Goal: Task Accomplishment & Management: Use online tool/utility

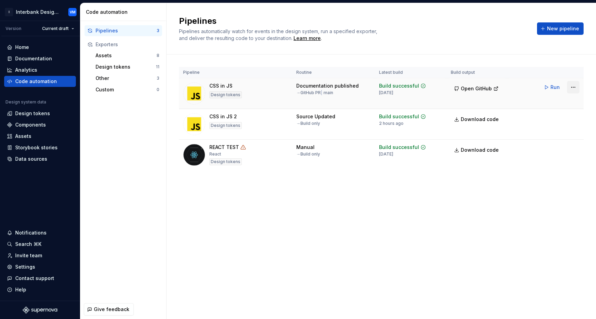
click at [573, 87] on html "I Interbank Design System VM Version Current draft Home Documentation Analytics…" at bounding box center [298, 159] width 596 height 319
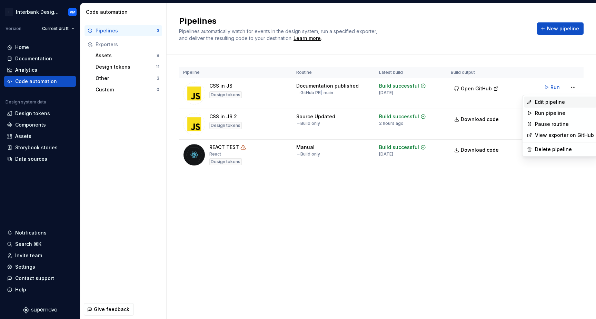
click at [551, 100] on div "Edit pipeline" at bounding box center [564, 102] width 59 height 7
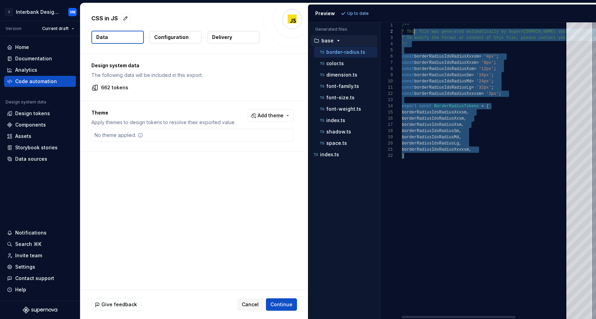
drag, startPoint x: 420, startPoint y: 168, endPoint x: 412, endPoint y: 31, distance: 137.6
click at [412, 31] on div "/** * This file was generated automatically by Supern [DOMAIN_NAME] and should …" at bounding box center [523, 170] width 243 height 297
click at [347, 64] on div "color.ts" at bounding box center [348, 63] width 59 height 7
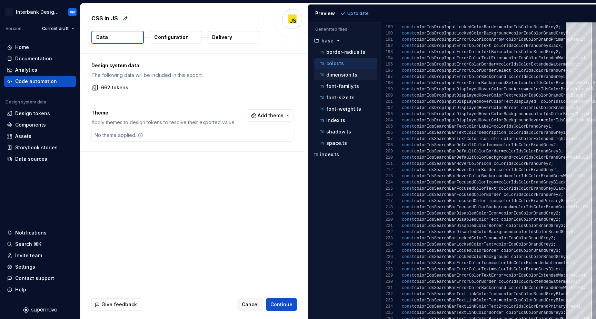
click at [360, 76] on div "dimension.ts" at bounding box center [348, 74] width 59 height 7
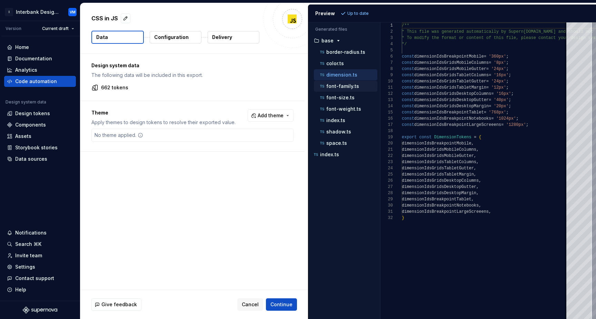
click at [351, 85] on p "font-family.ts" at bounding box center [342, 87] width 33 height 6
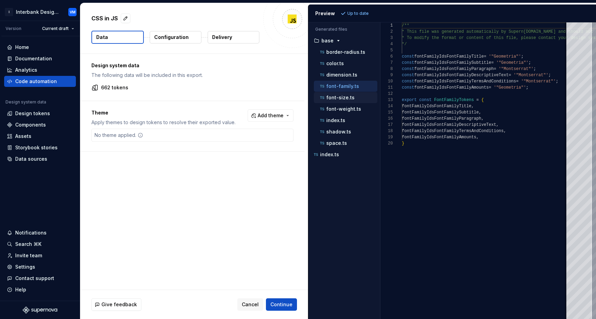
click at [351, 98] on p "font-size.ts" at bounding box center [340, 98] width 28 height 6
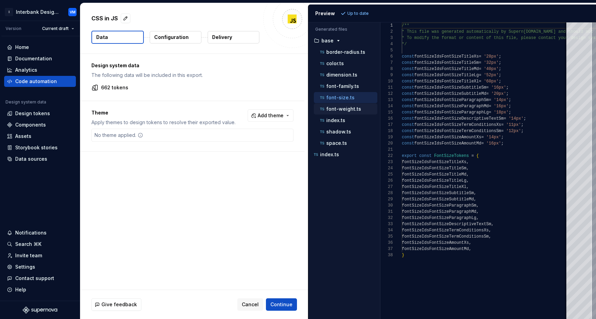
click at [359, 108] on div "font-weight.ts" at bounding box center [348, 109] width 59 height 7
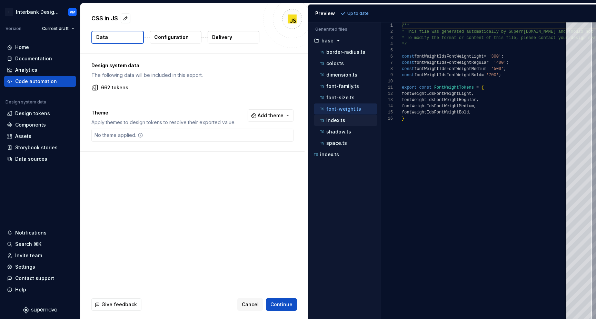
click at [351, 125] on div "index.ts" at bounding box center [346, 120] width 64 height 11
click at [350, 131] on p "shadow.ts" at bounding box center [338, 132] width 25 height 6
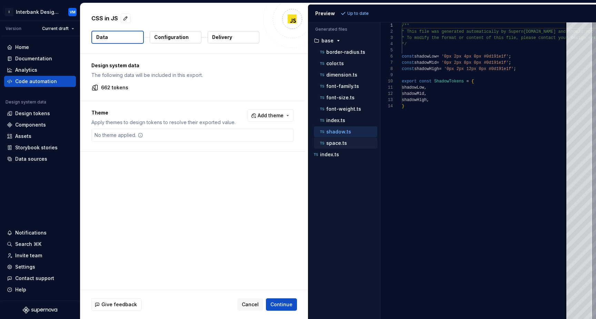
click at [345, 140] on div "space.ts" at bounding box center [348, 143] width 59 height 7
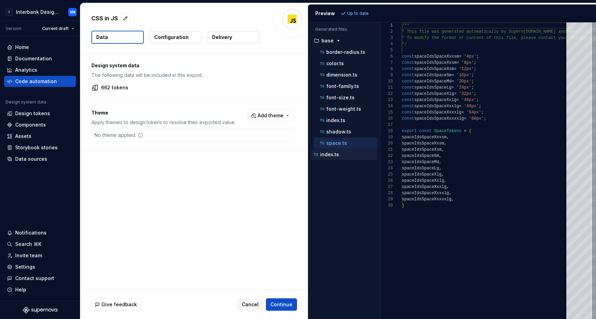
click at [346, 155] on div "index.ts" at bounding box center [345, 154] width 65 height 7
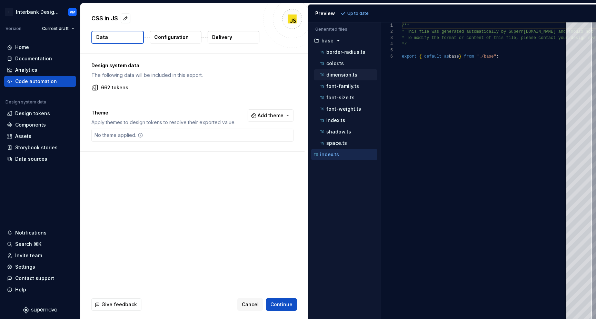
click at [350, 70] on div "dimension.ts" at bounding box center [346, 74] width 64 height 11
click at [366, 72] on div "dimension.ts" at bounding box center [348, 74] width 59 height 7
type textarea "**********"
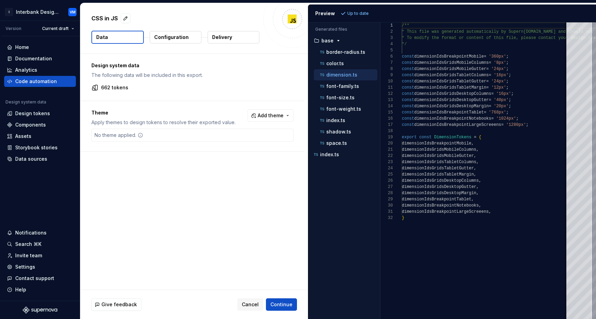
click at [179, 35] on p "Configuration" at bounding box center [171, 37] width 35 height 7
click at [175, 36] on p "Configuration" at bounding box center [171, 37] width 35 height 7
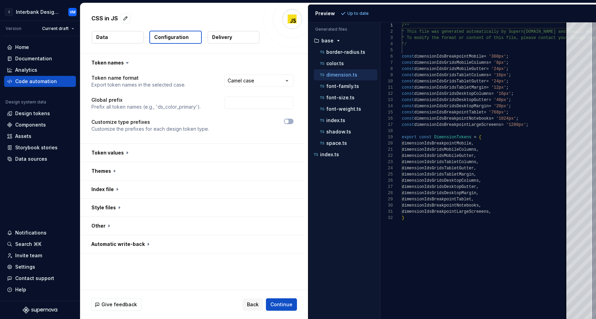
click at [227, 31] on button "Delivery" at bounding box center [234, 37] width 52 height 12
click at [222, 36] on p "Delivery" at bounding box center [222, 37] width 20 height 7
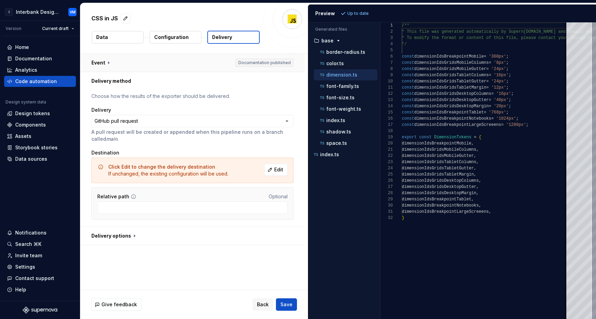
click at [109, 60] on button "button" at bounding box center [192, 63] width 224 height 18
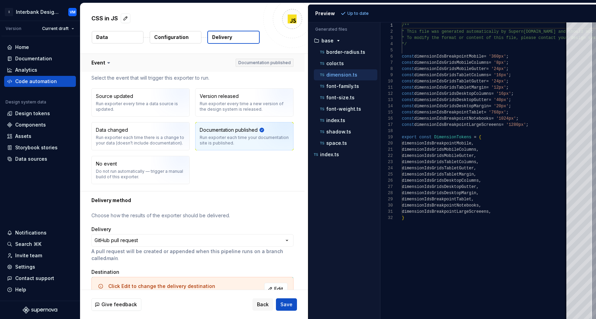
drag, startPoint x: 244, startPoint y: 63, endPoint x: 293, endPoint y: 63, distance: 48.7
click at [293, 63] on button "button" at bounding box center [192, 63] width 224 height 18
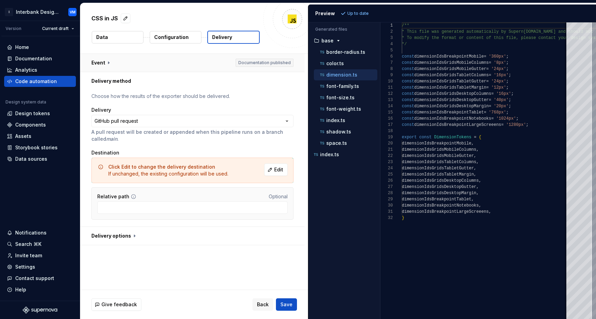
click at [255, 63] on button "button" at bounding box center [192, 63] width 224 height 18
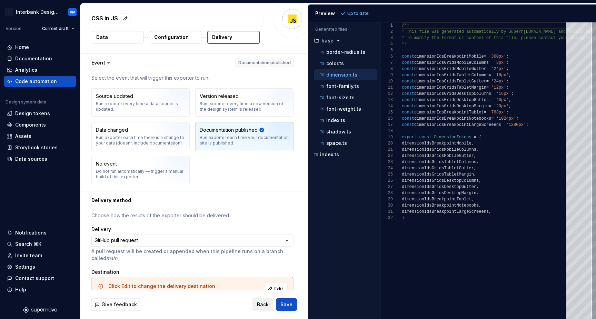
click at [266, 306] on span "Back" at bounding box center [263, 304] width 12 height 7
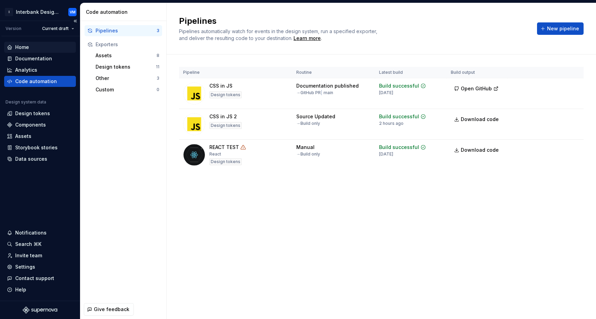
click at [35, 51] on div "Home" at bounding box center [40, 47] width 72 height 11
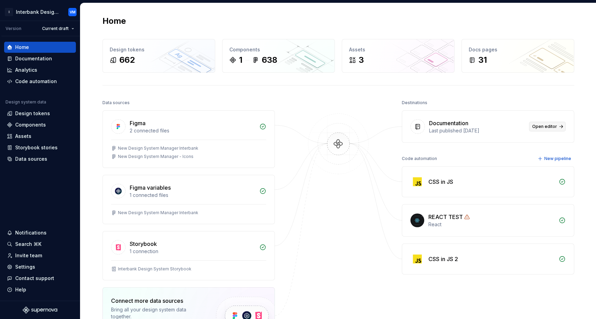
click at [551, 127] on span "Open editor" at bounding box center [545, 127] width 25 height 6
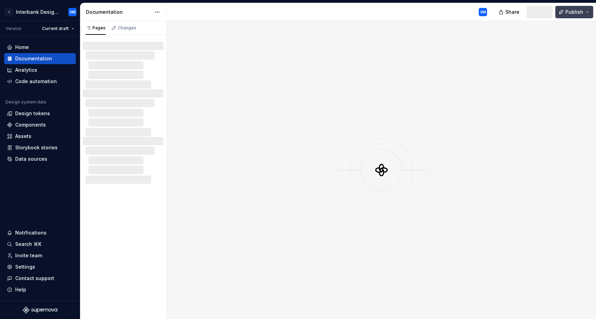
click at [566, 12] on button "Publish" at bounding box center [575, 12] width 38 height 12
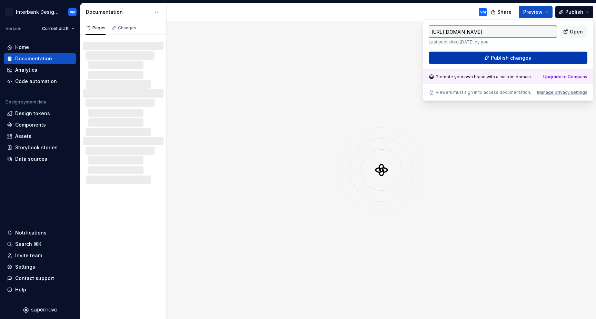
type input "[URL][DOMAIN_NAME]"
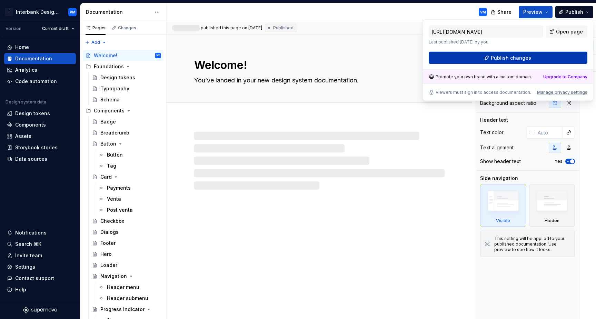
click at [499, 60] on span "Publish changes" at bounding box center [511, 58] width 40 height 7
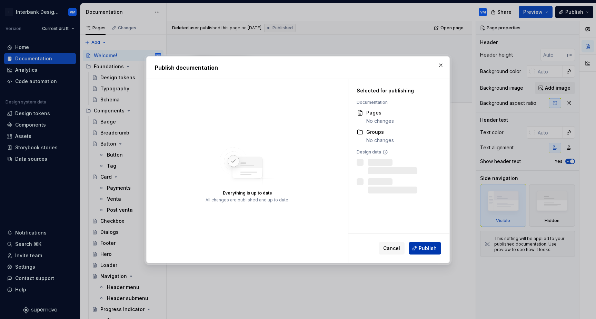
click at [417, 249] on button "Publish" at bounding box center [425, 248] width 32 height 12
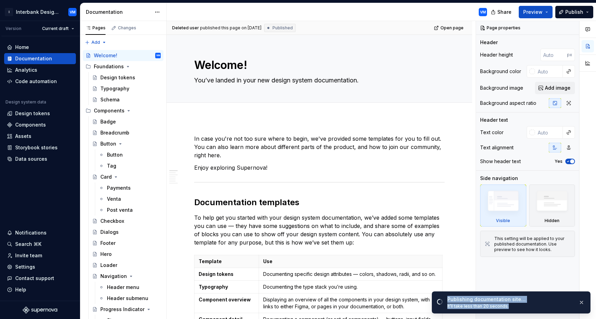
drag, startPoint x: 449, startPoint y: 302, endPoint x: 508, endPoint y: 304, distance: 58.7
click at [508, 304] on div "Publishing documentation site… It’ll take less than 20 seconds." at bounding box center [511, 302] width 126 height 13
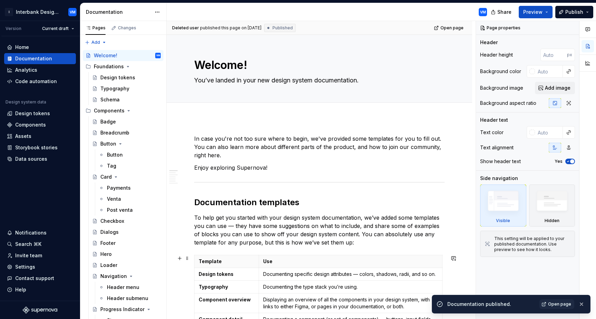
type textarea "*"
click at [49, 82] on div "Code automation" at bounding box center [36, 81] width 42 height 7
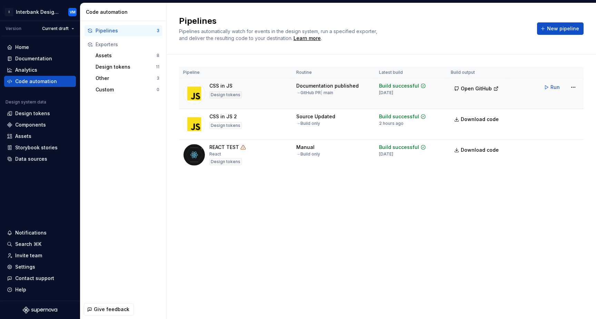
click at [421, 86] on icon at bounding box center [424, 86] width 6 height 6
drag, startPoint x: 412, startPoint y: 94, endPoint x: 378, endPoint y: 87, distance: 34.9
click at [378, 87] on td "Build successful 18 seconds ago" at bounding box center [411, 93] width 72 height 31
click at [467, 89] on span "Open GitHub" at bounding box center [476, 88] width 31 height 7
click at [548, 29] on button "New pipeline" at bounding box center [560, 28] width 47 height 12
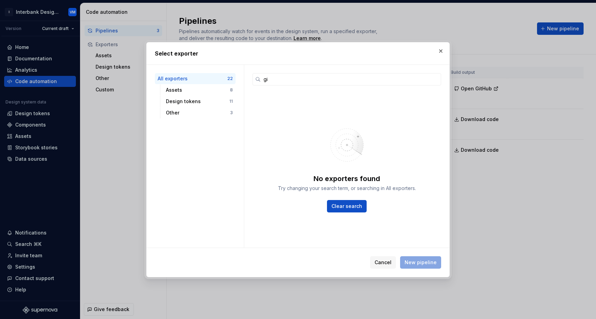
type input "git"
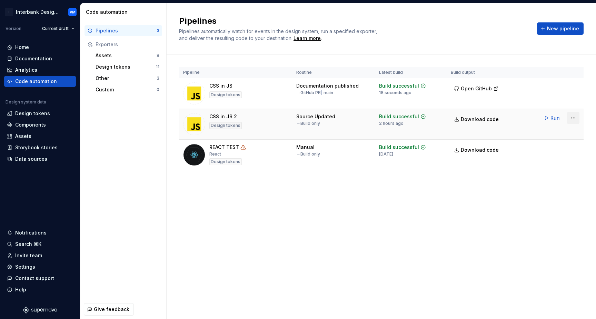
click at [570, 115] on html "I Interbank Design System VM Version Current draft Home Documentation Analytics…" at bounding box center [298, 159] width 596 height 319
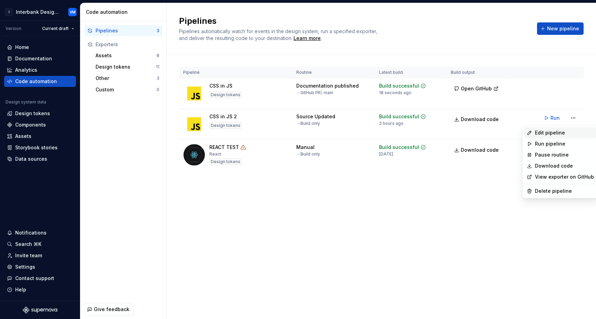
click at [549, 130] on div "Edit pipeline" at bounding box center [564, 132] width 59 height 7
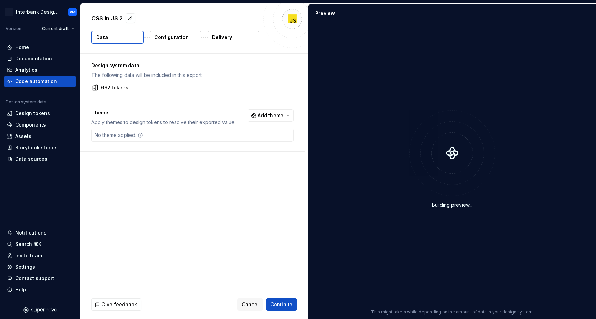
click at [175, 39] on p "Configuration" at bounding box center [171, 37] width 35 height 7
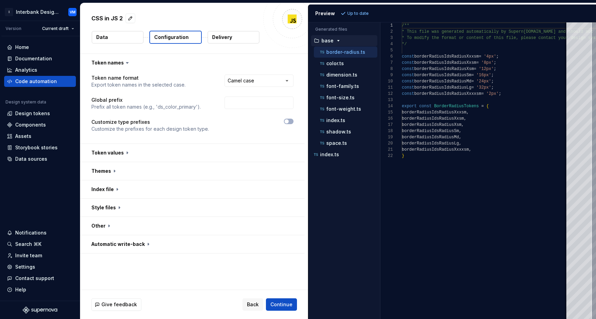
click at [216, 37] on p "Delivery" at bounding box center [222, 37] width 20 height 7
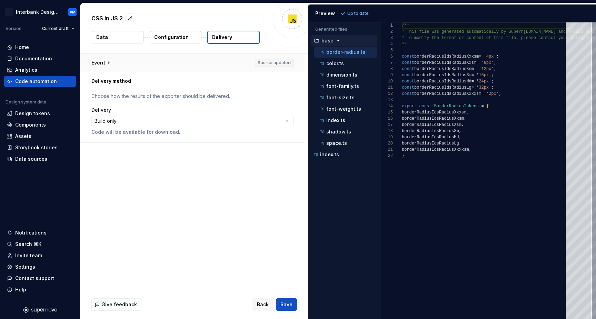
click at [108, 62] on button "button" at bounding box center [192, 63] width 224 height 18
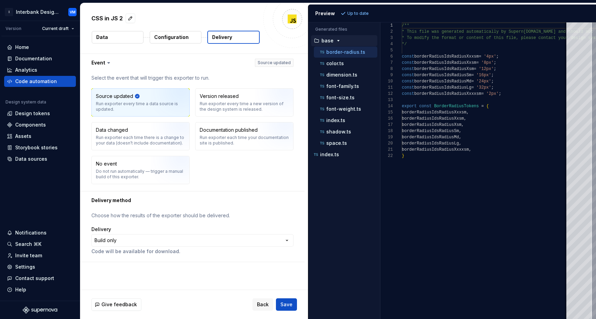
click at [108, 62] on icon at bounding box center [109, 62] width 2 height 1
click at [176, 35] on p "Configuration" at bounding box center [171, 37] width 35 height 7
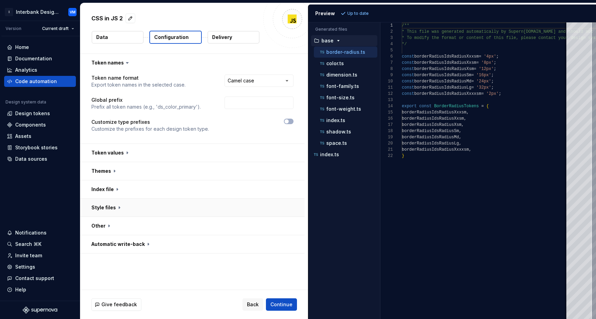
click at [118, 207] on button "button" at bounding box center [192, 208] width 224 height 18
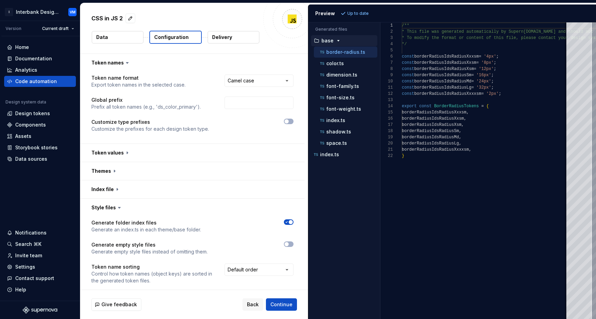
click at [112, 41] on button "Data" at bounding box center [118, 37] width 52 height 12
click at [114, 38] on button "Data" at bounding box center [118, 37] width 52 height 12
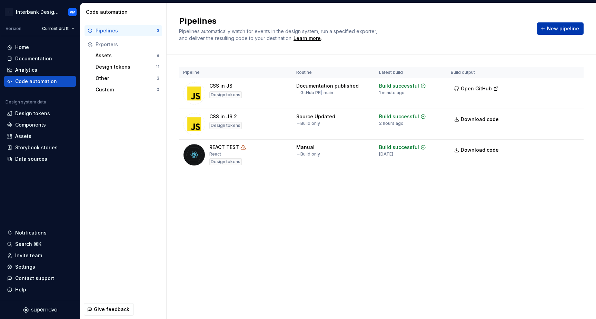
click at [550, 24] on button "New pipeline" at bounding box center [560, 28] width 47 height 12
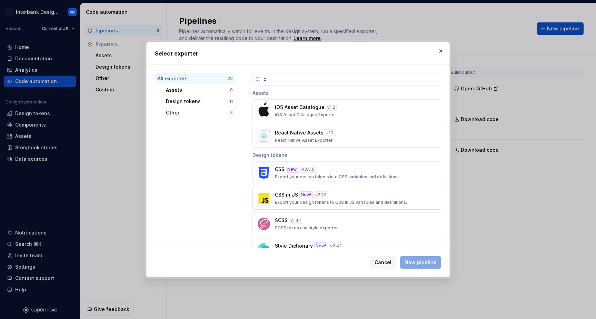
type input "c"
click at [287, 197] on p "CSS in JS" at bounding box center [286, 195] width 23 height 7
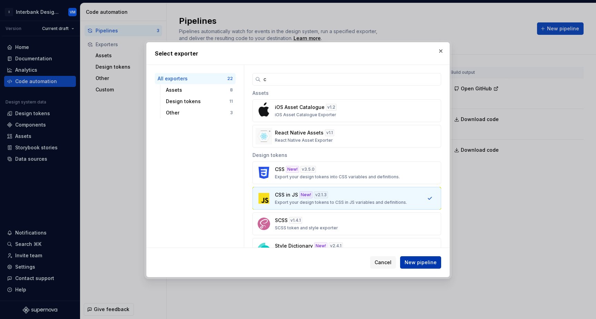
click at [418, 258] on button "New pipeline" at bounding box center [420, 262] width 41 height 12
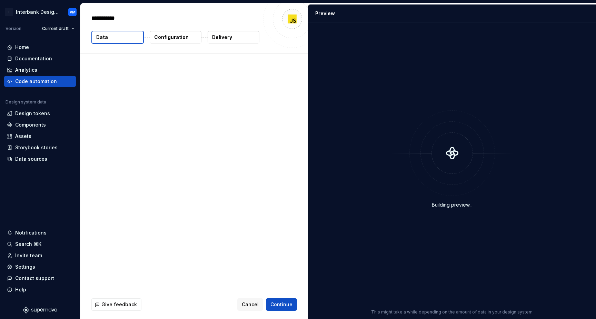
click at [417, 263] on div "Building preview..." at bounding box center [453, 160] width 280 height 266
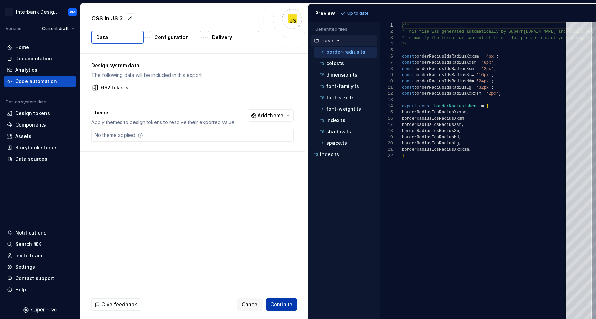
click at [276, 307] on span "Continue" at bounding box center [282, 304] width 22 height 7
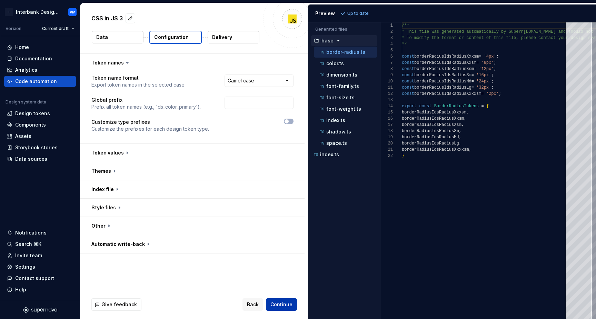
click at [276, 305] on span "Continue" at bounding box center [282, 304] width 22 height 7
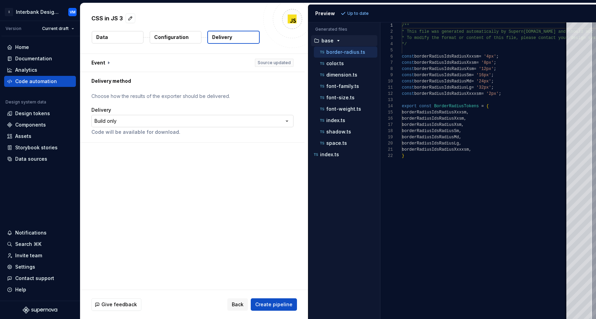
click at [188, 121] on html "**********" at bounding box center [298, 159] width 596 height 319
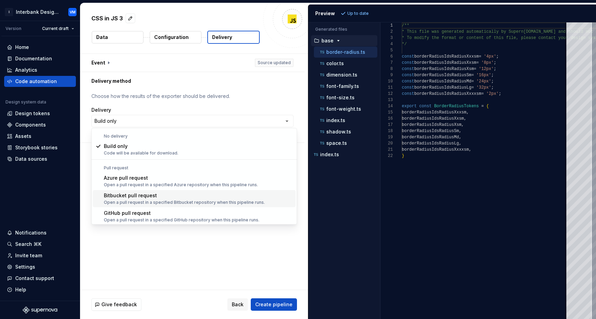
scroll to position [10, 0]
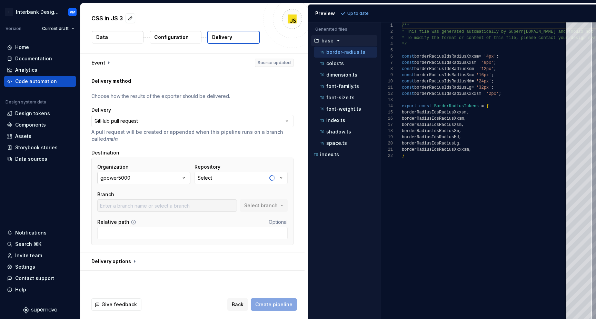
click at [187, 178] on icon "button" at bounding box center [183, 178] width 7 height 7
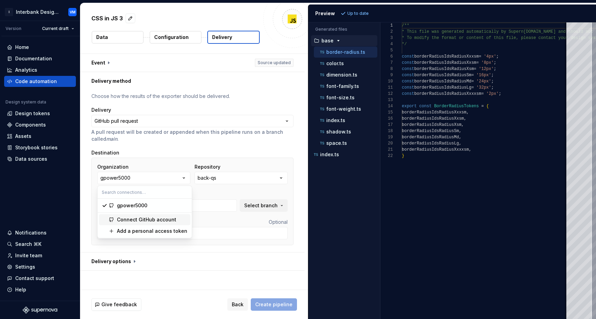
type input "main"
click at [142, 219] on div "Connect GitHub account" at bounding box center [146, 219] width 59 height 7
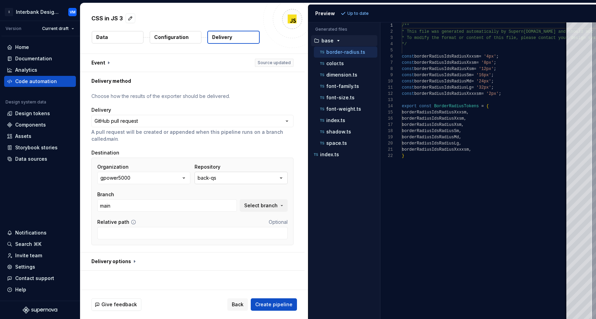
click at [241, 179] on button "back-qs" at bounding box center [241, 178] width 93 height 12
click at [176, 180] on button "gpower5000" at bounding box center [143, 178] width 93 height 12
click at [185, 167] on div "Organization" at bounding box center [143, 167] width 93 height 7
click at [187, 178] on icon "button" at bounding box center [183, 178] width 7 height 7
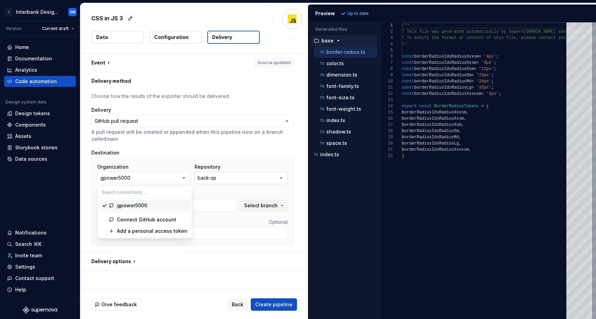
click at [221, 179] on button "back-qs" at bounding box center [241, 178] width 93 height 12
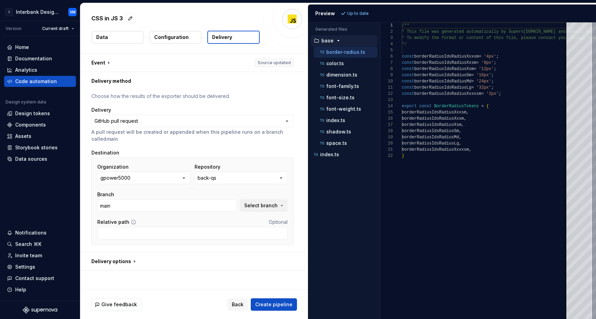
click at [235, 163] on div "Organization gpower5000 Repository back-qs Branch main Select branch Relative p…" at bounding box center [192, 202] width 202 height 88
click at [229, 178] on button "back-qs" at bounding box center [241, 178] width 93 height 12
click at [235, 170] on div "Repository back-qs" at bounding box center [241, 174] width 93 height 21
click at [231, 179] on button "back-qs" at bounding box center [241, 178] width 93 height 12
click at [236, 180] on button "back-qs" at bounding box center [241, 178] width 93 height 12
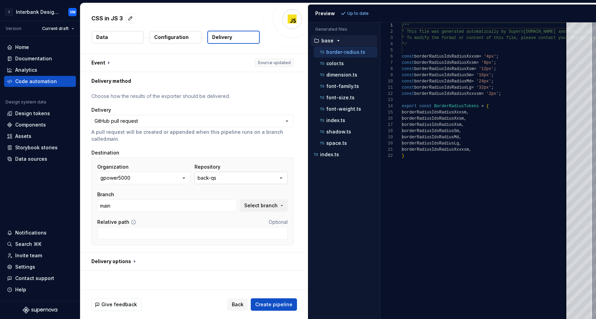
click at [236, 180] on button "back-qs" at bounding box center [241, 178] width 93 height 12
click at [236, 163] on div "Organization gpower5000 Repository back-qs Branch main Select branch Relative p…" at bounding box center [192, 202] width 202 height 88
click at [349, 63] on div "color.ts" at bounding box center [348, 63] width 59 height 7
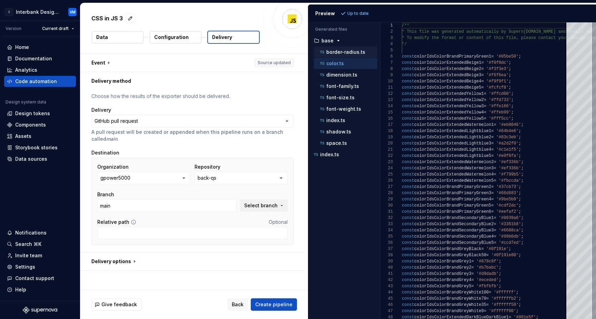
click at [338, 51] on p "border-radius.ts" at bounding box center [345, 52] width 39 height 6
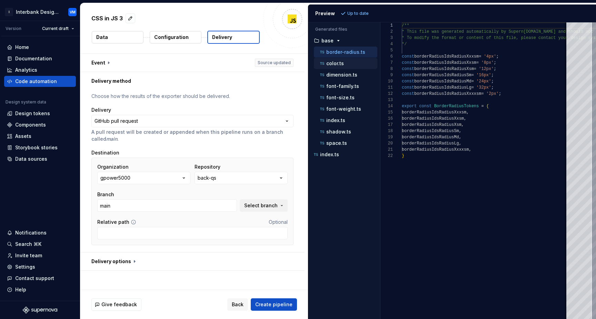
click at [336, 63] on p "color.ts" at bounding box center [335, 64] width 18 height 6
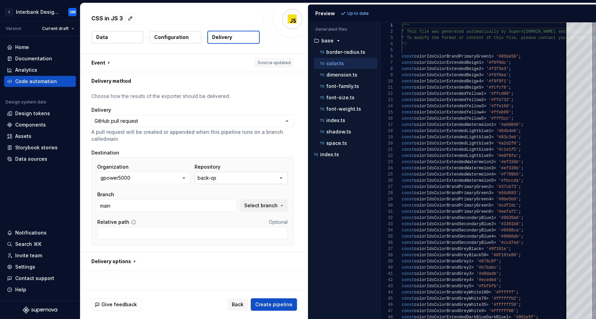
click at [249, 184] on button "back-qs" at bounding box center [241, 178] width 93 height 12
click at [252, 182] on button "back-qs" at bounding box center [241, 178] width 93 height 12
type textarea "**********"
drag, startPoint x: 528, startPoint y: 114, endPoint x: 401, endPoint y: 113, distance: 127.0
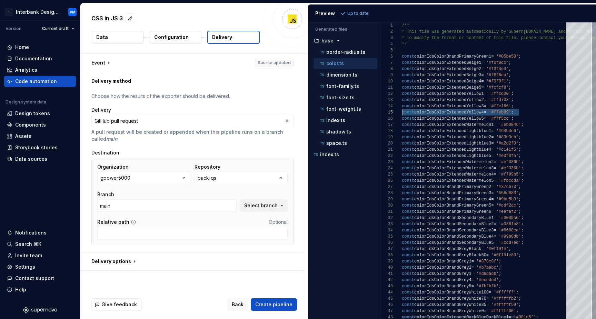
click at [279, 177] on button "back-qs" at bounding box center [241, 178] width 93 height 12
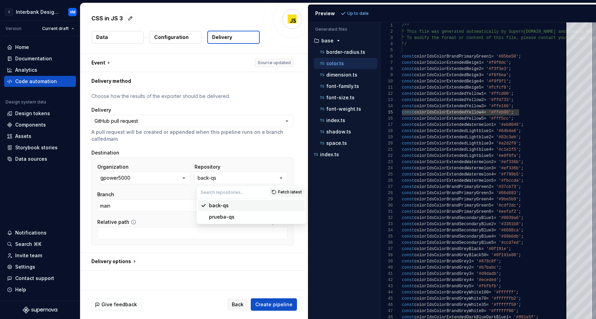
click at [283, 162] on div "Organization gpower5000 Repository back-qs Branch main Select branch Relative p…" at bounding box center [192, 202] width 202 height 88
